Goal: Information Seeking & Learning: Learn about a topic

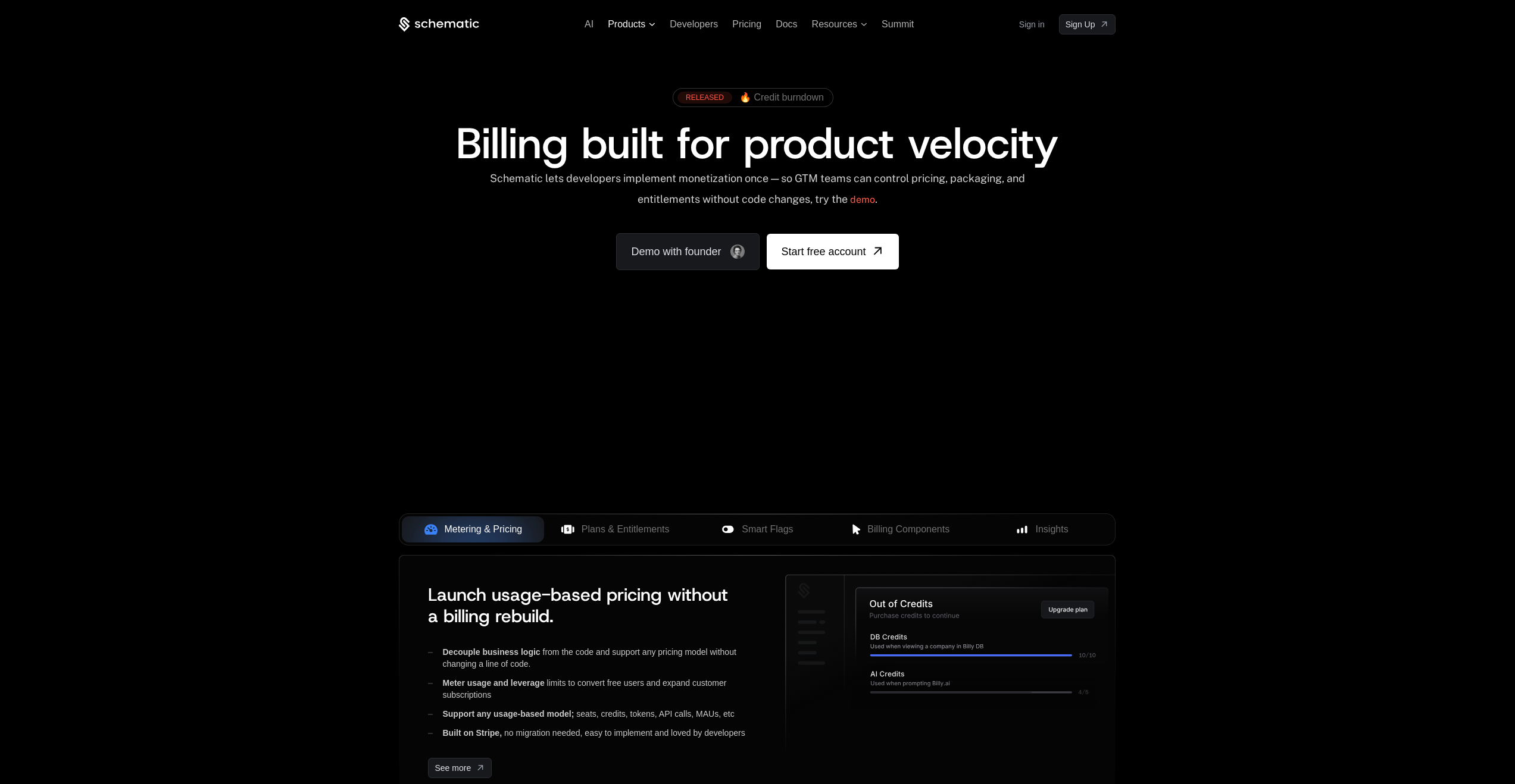
click at [638, 25] on span "Products" at bounding box center [626, 24] width 37 height 11
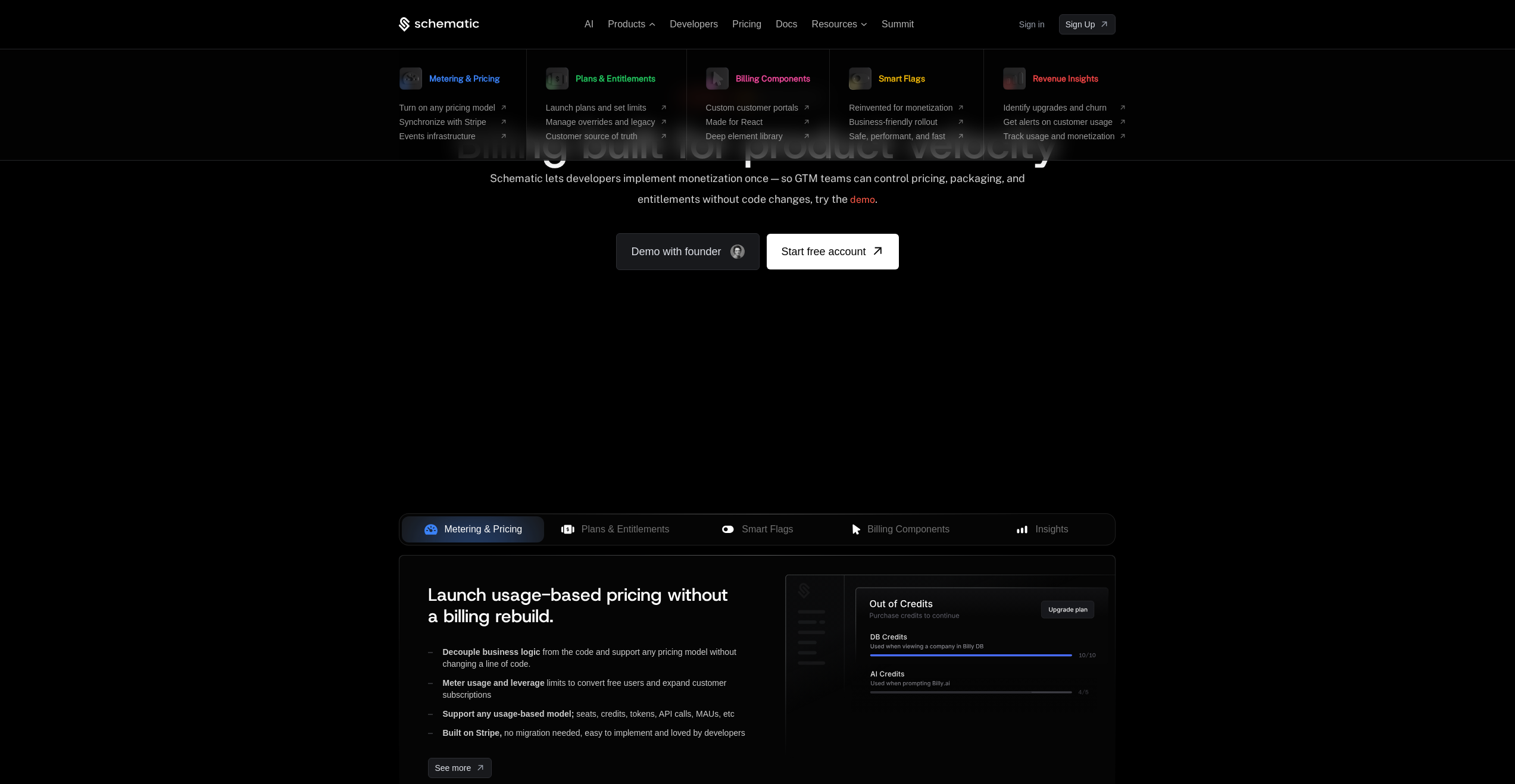
click at [489, 91] on link "Metering & Pricing" at bounding box center [450, 78] width 101 height 30
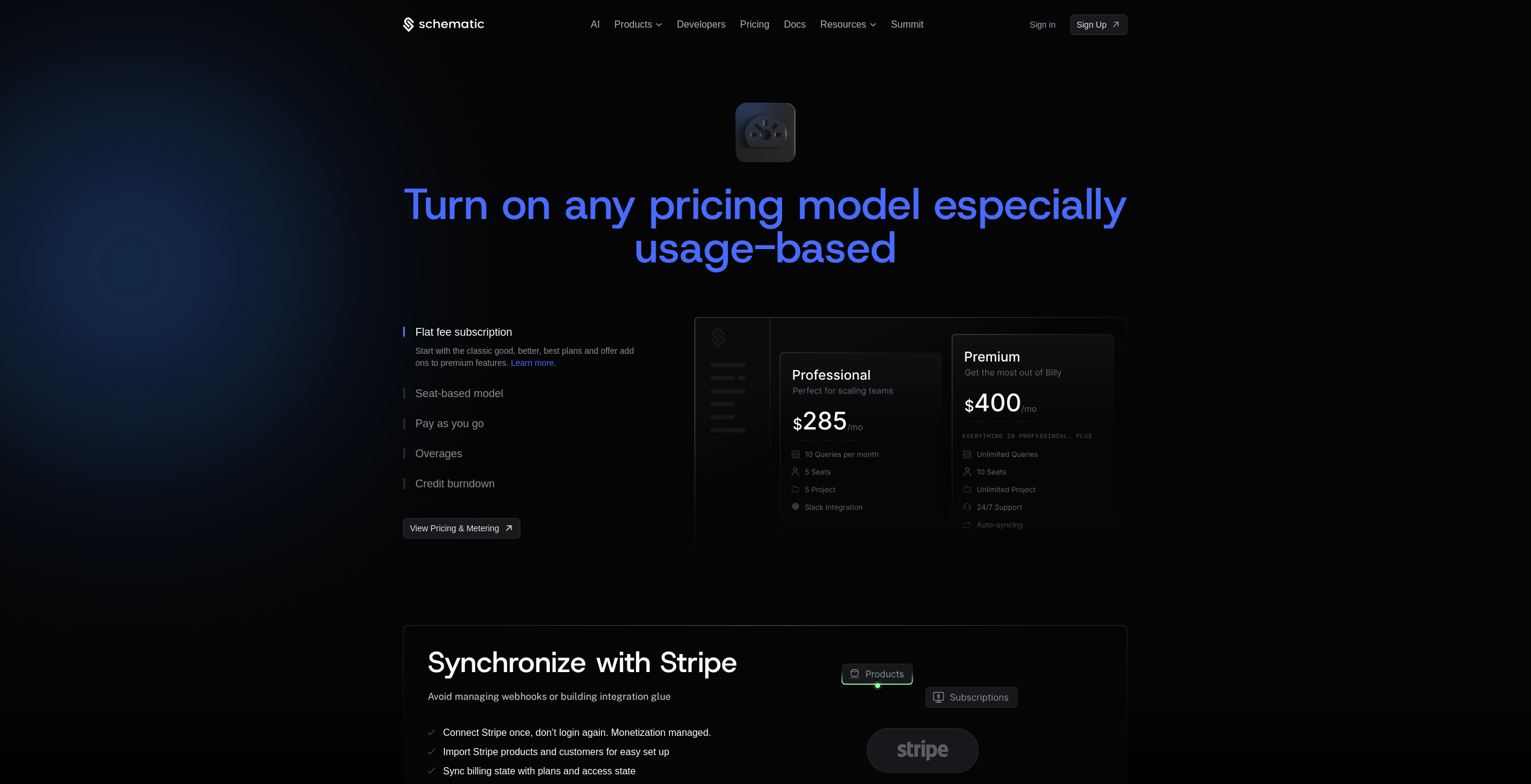
click at [465, 25] on icon at bounding box center [443, 25] width 81 height 15
